Goal: Register for event/course

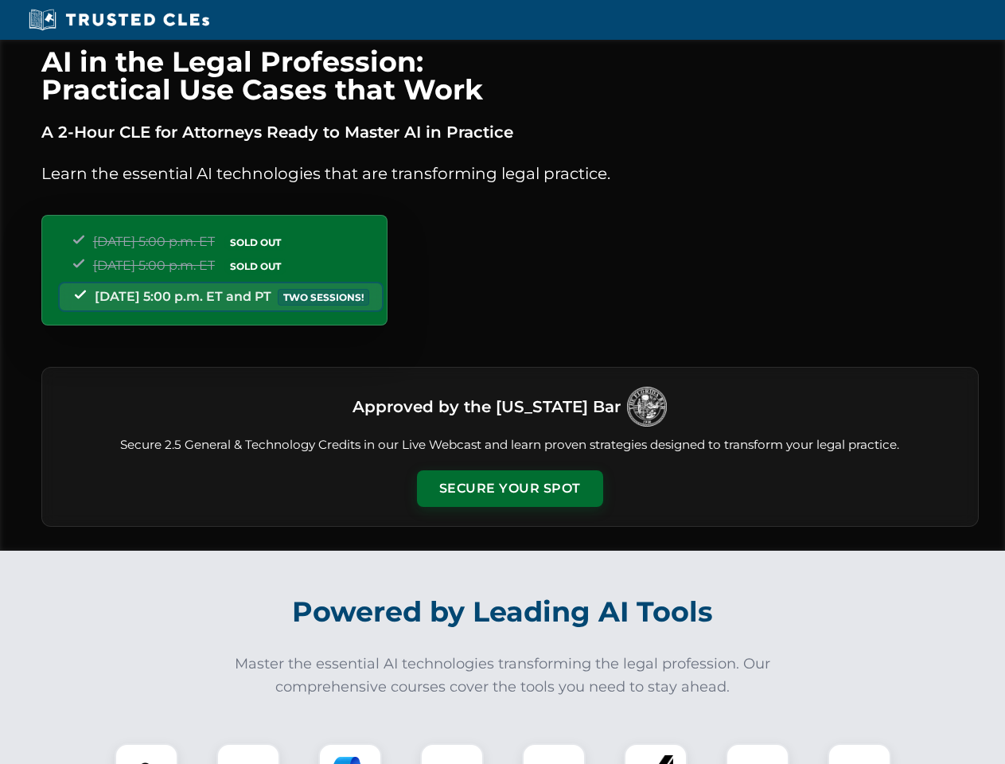
click at [509, 488] on button "Secure Your Spot" at bounding box center [510, 488] width 186 height 37
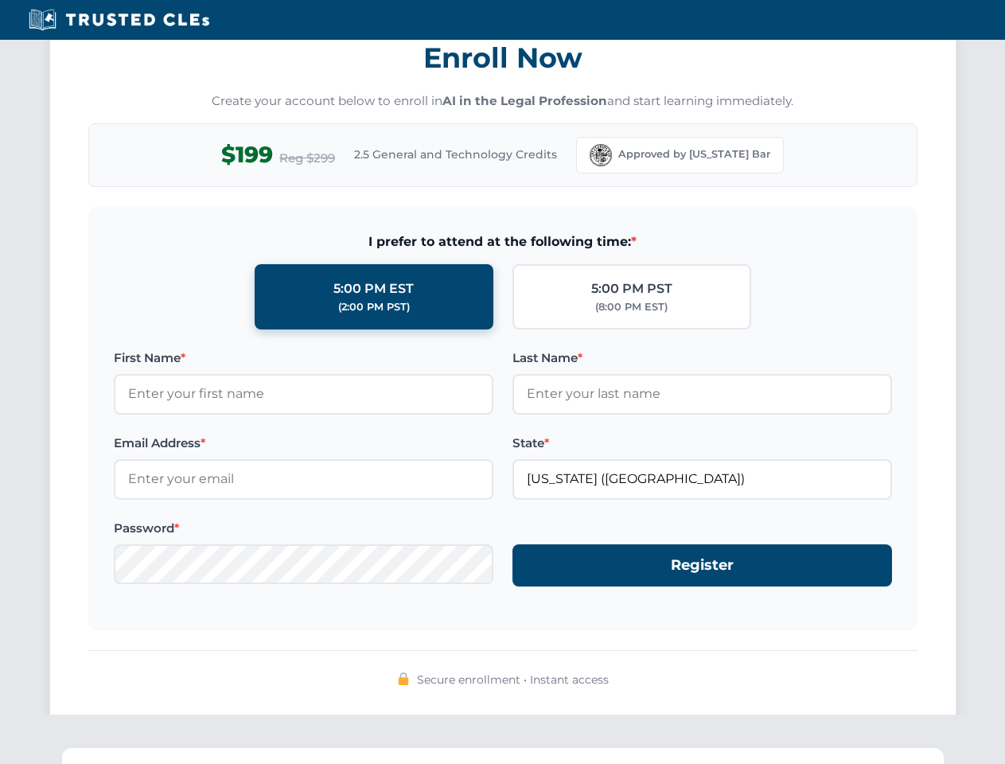
scroll to position [1562, 0]
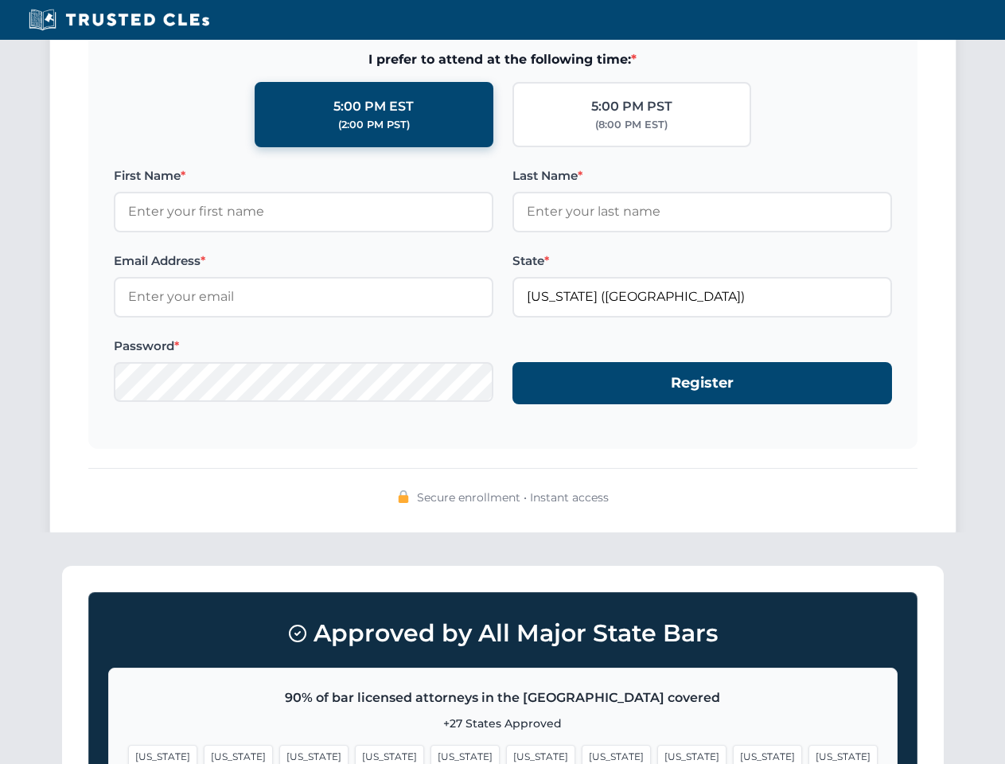
click at [733, 753] on span "[US_STATE]" at bounding box center [767, 756] width 69 height 23
